Goal: Task Accomplishment & Management: Manage account settings

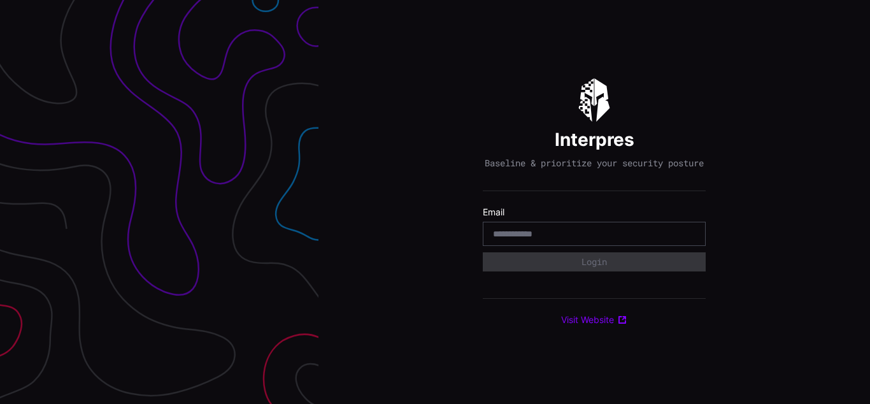
click at [435, 202] on div "Interpres Baseline & prioritize your security posture Email Login Visit Website" at bounding box center [595, 202] width 552 height 404
